Goal: Task Accomplishment & Management: Use online tool/utility

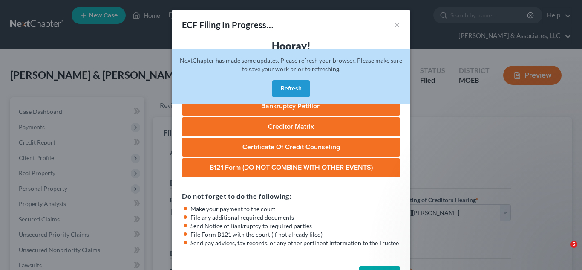
select select "2"
click at [381, 266] on button "Complete!" at bounding box center [379, 274] width 41 height 17
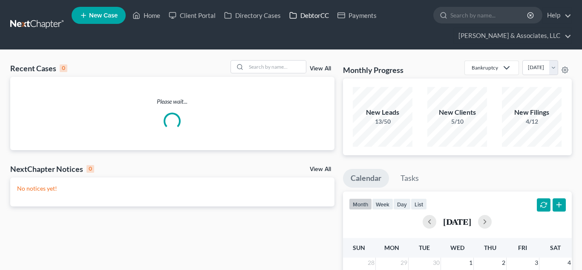
click at [303, 13] on link "DebtorCC" at bounding box center [309, 15] width 48 height 15
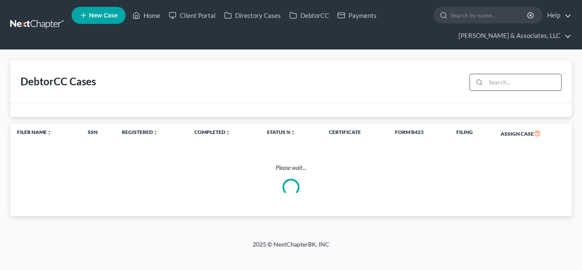
click at [499, 84] on input "search" at bounding box center [523, 82] width 75 height 16
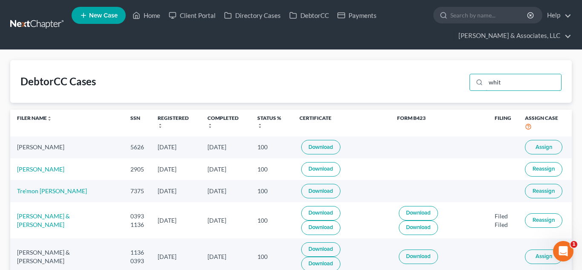
type input "whit"
click at [551, 144] on span "Assign" at bounding box center [544, 147] width 17 height 7
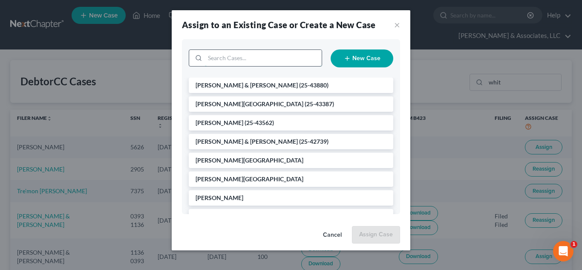
click at [237, 55] on input "search" at bounding box center [263, 58] width 117 height 16
type input "whit"
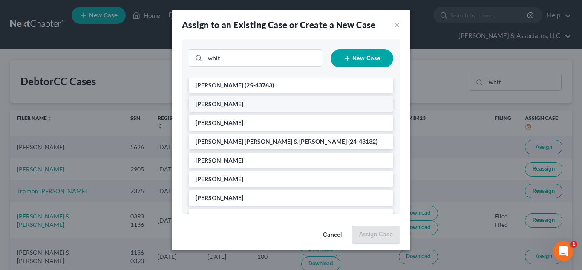
click at [234, 101] on span "Whittaker, Pamela" at bounding box center [220, 103] width 48 height 7
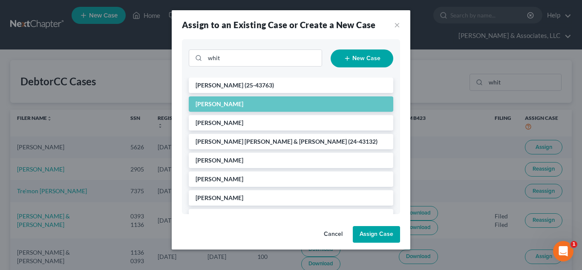
click at [368, 231] on button "Assign Case" at bounding box center [376, 234] width 47 height 17
